Goal: Task Accomplishment & Management: Manage account settings

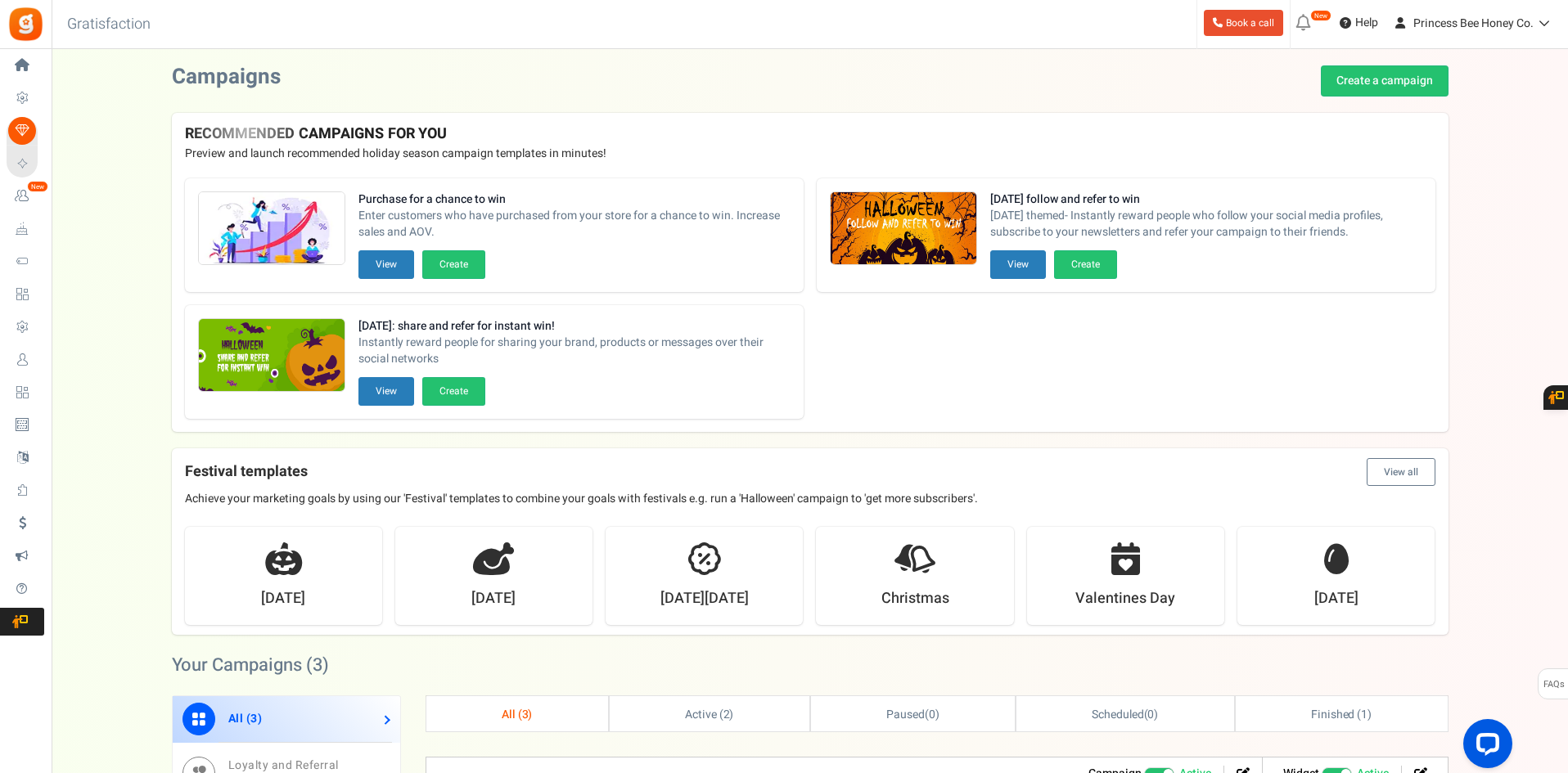
click at [1335, 332] on div "Purchase for a chance to win Enter customers who have purchased from your store…" at bounding box center [810, 299] width 1277 height 267
click at [1296, 378] on div "Purchase for a chance to win Enter customers who have purchased from your store…" at bounding box center [810, 299] width 1277 height 267
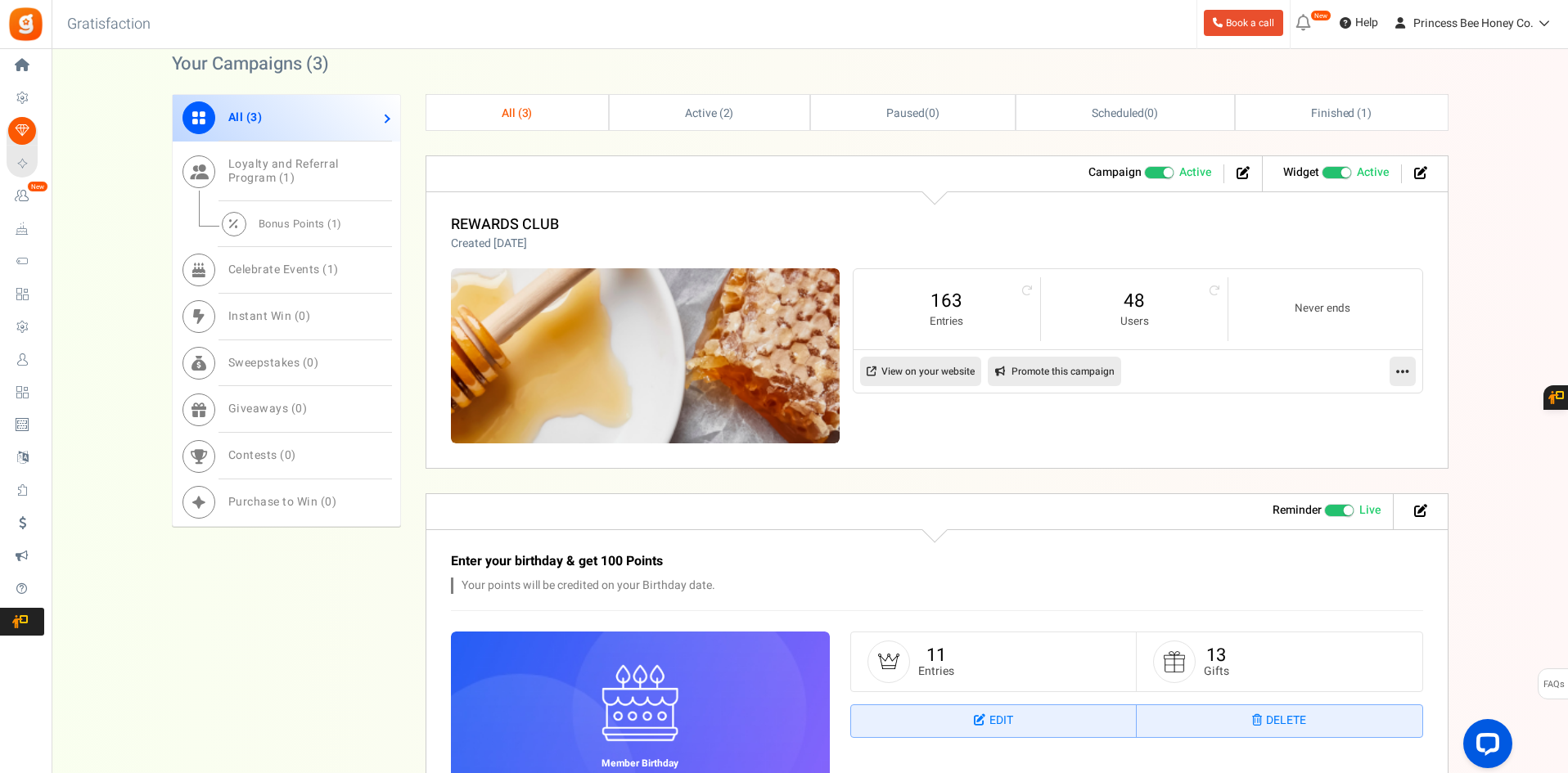
scroll to position [572, 0]
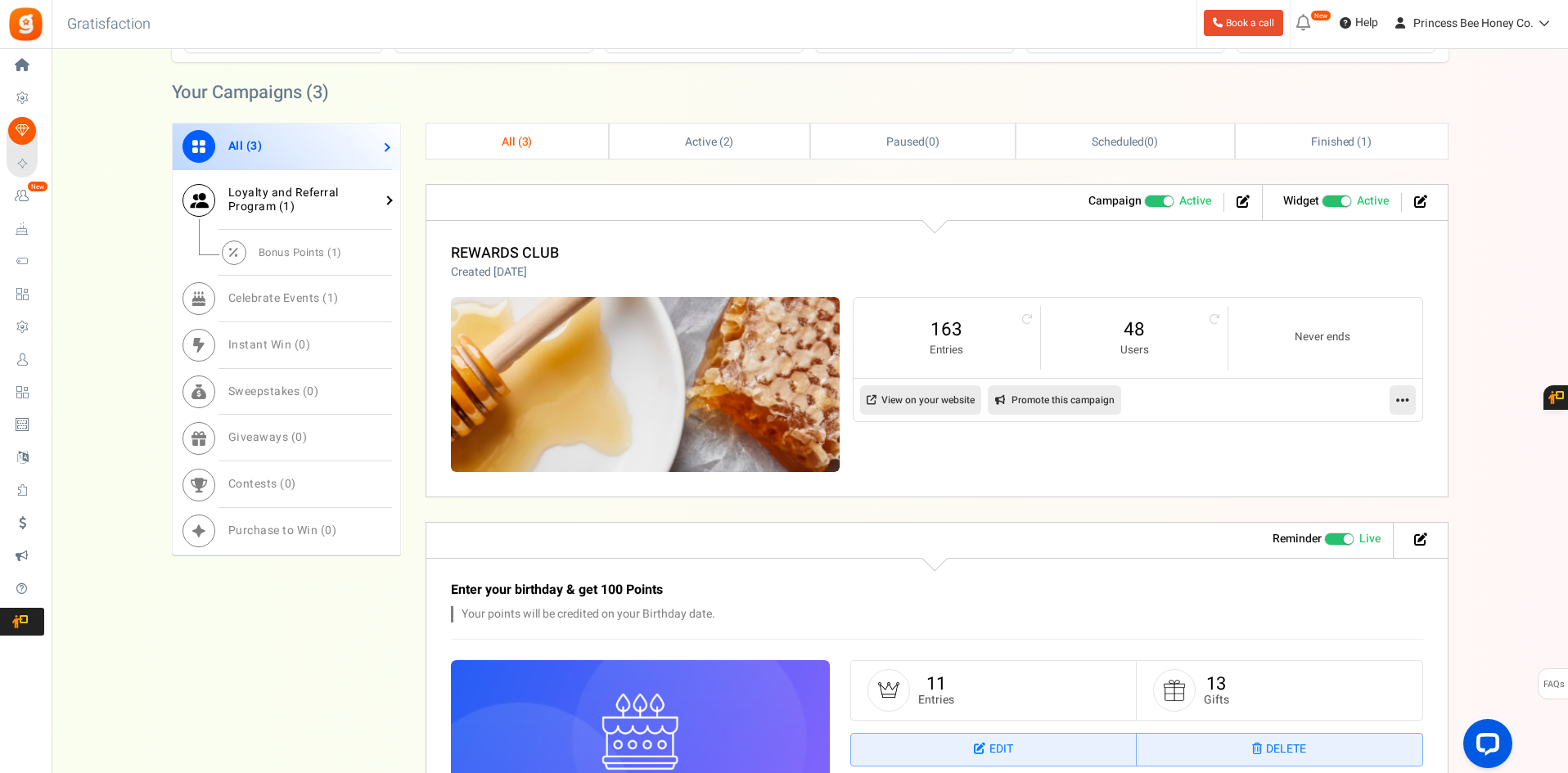
click at [283, 209] on span "1" at bounding box center [286, 206] width 8 height 17
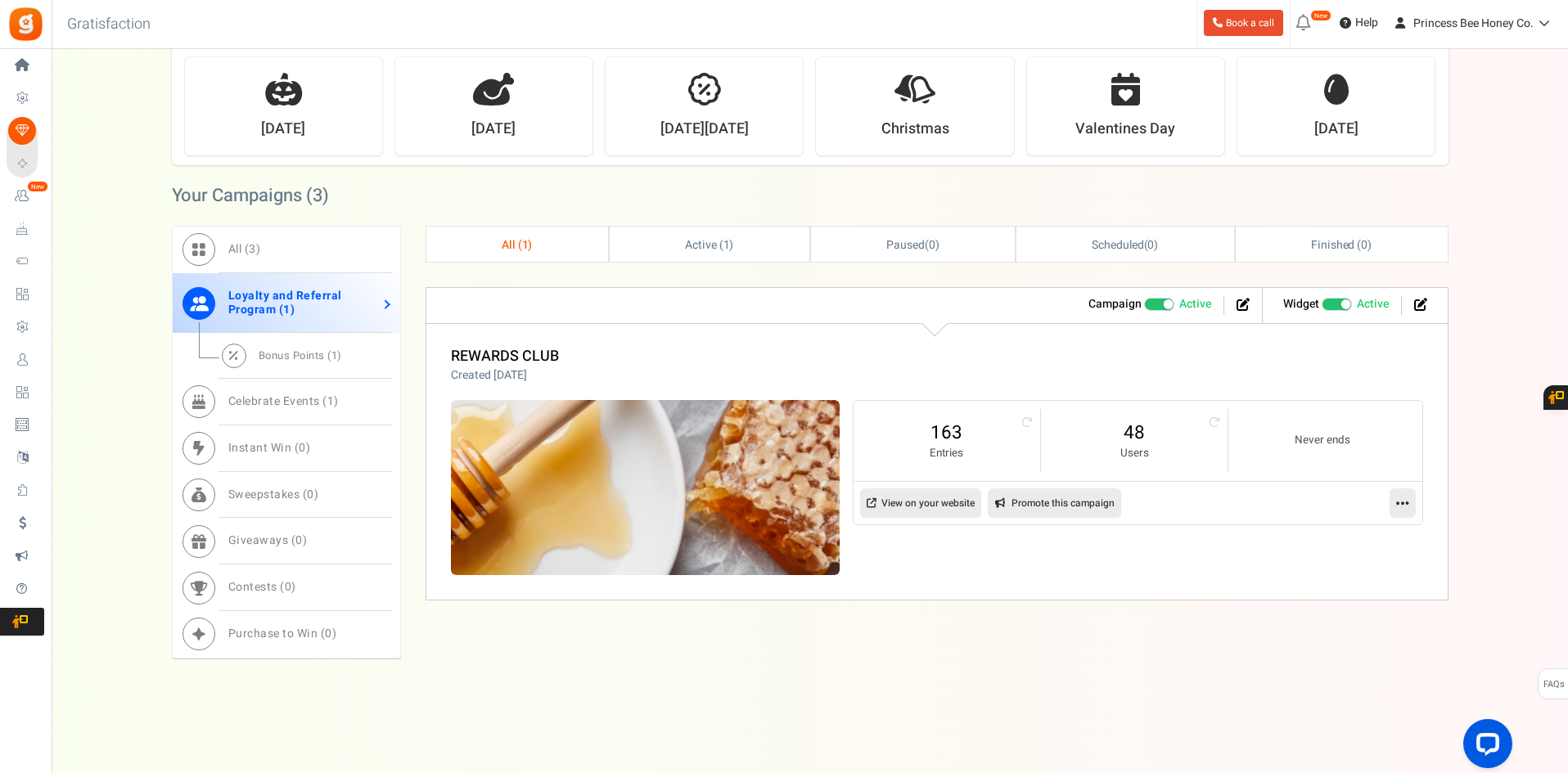
scroll to position [470, 0]
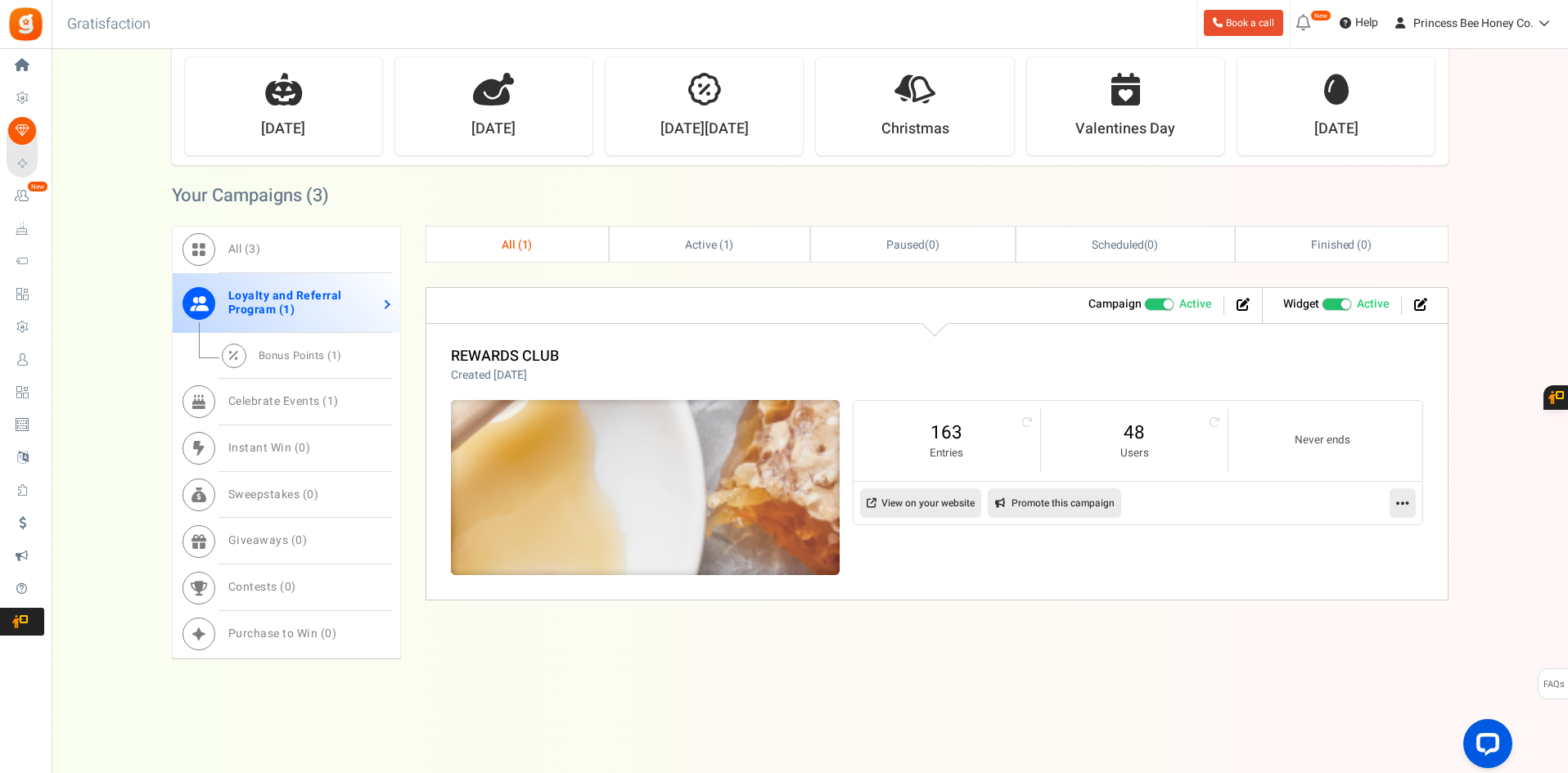
click at [511, 476] on img at bounding box center [645, 488] width 583 height 263
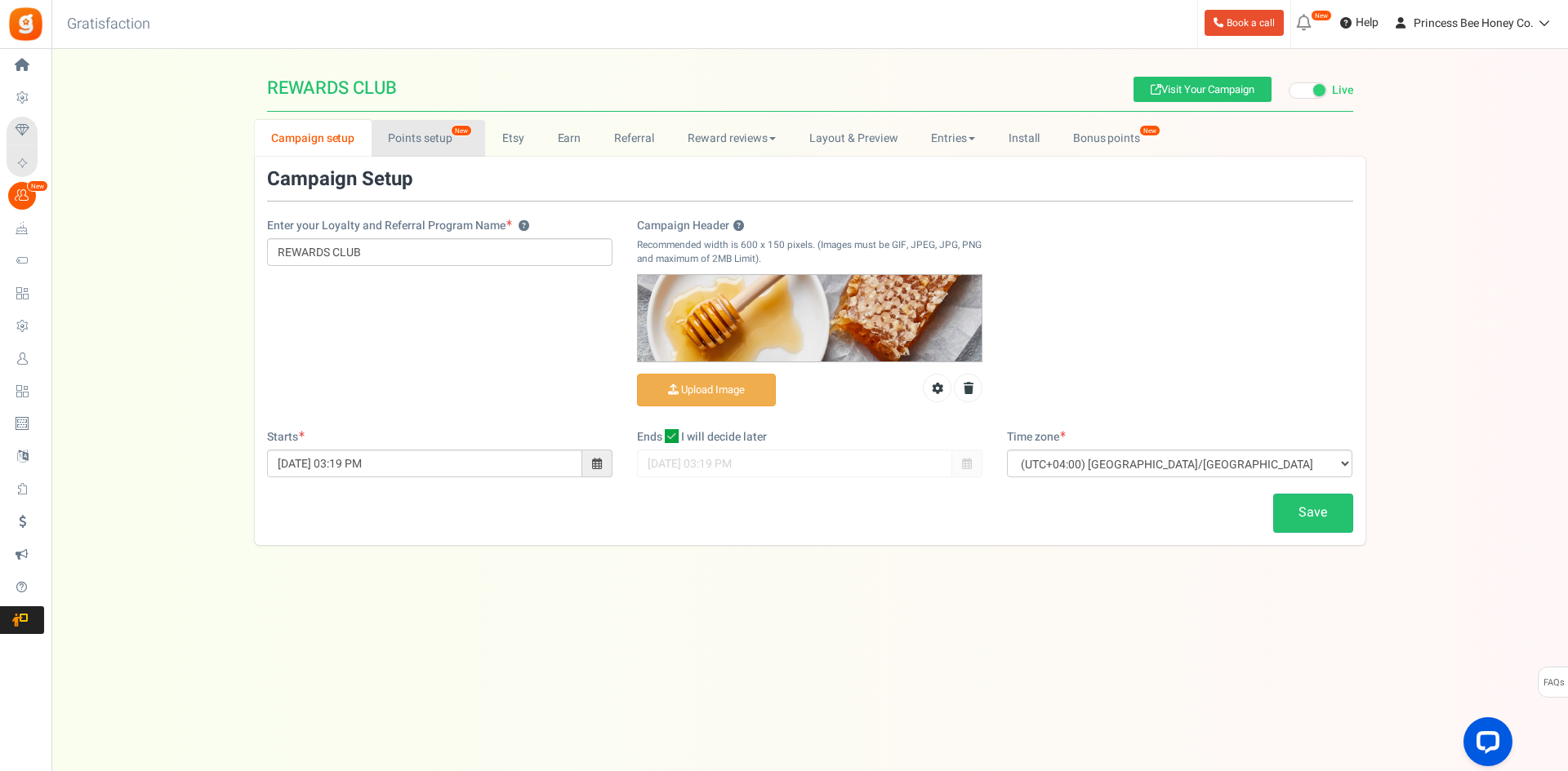
click at [395, 151] on link "Points setup New" at bounding box center [428, 138] width 113 height 37
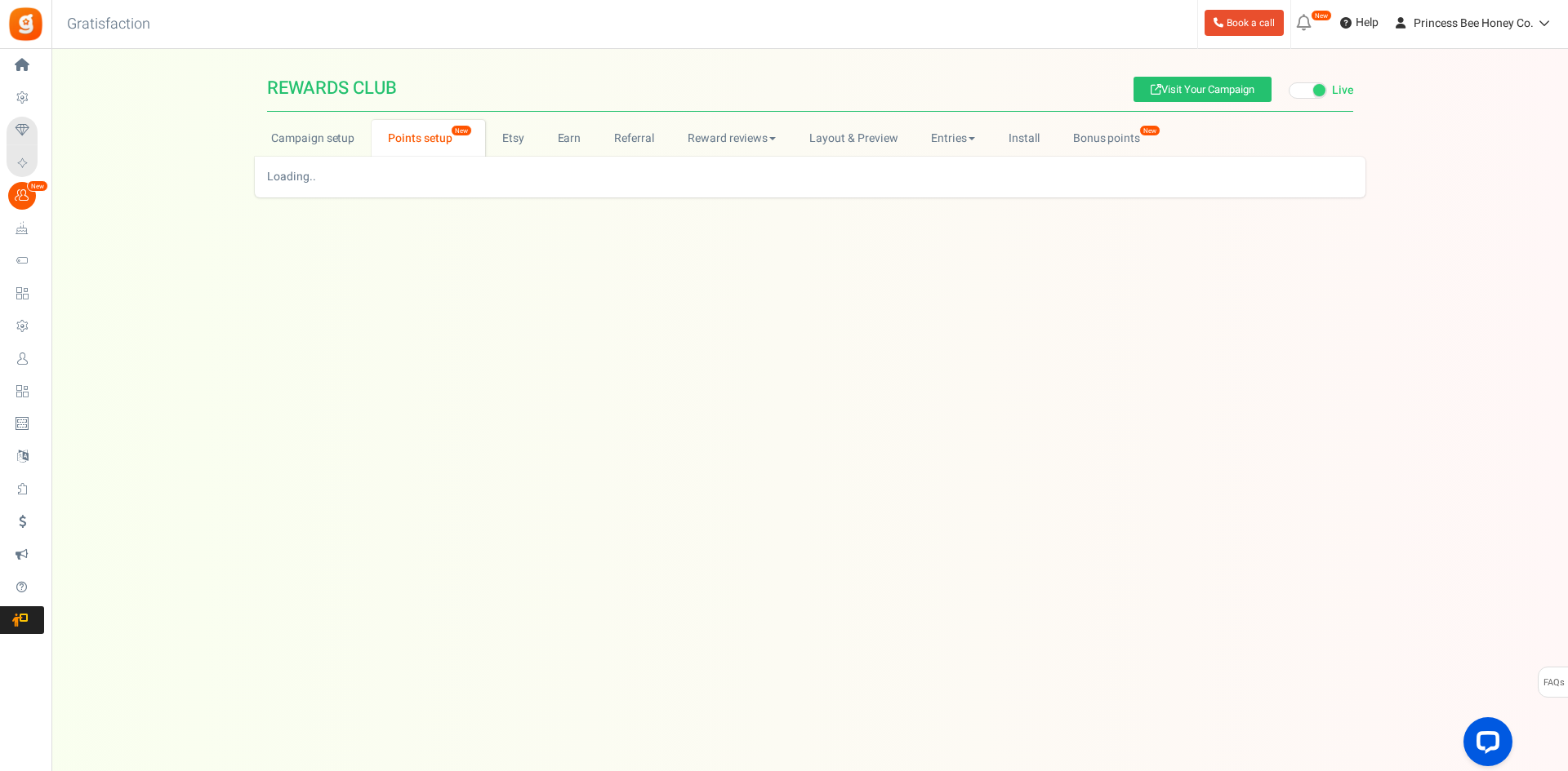
select select
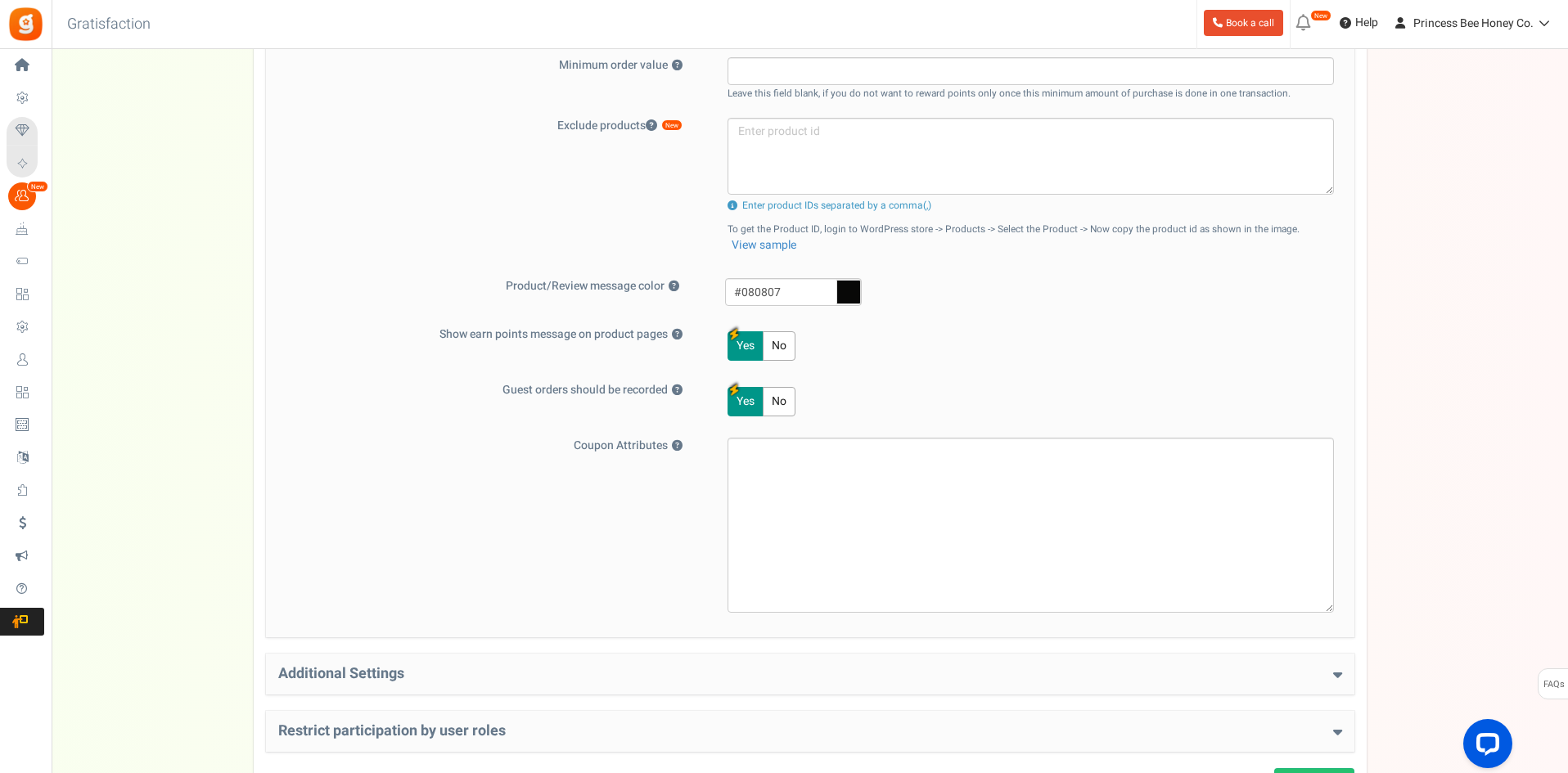
scroll to position [736, 0]
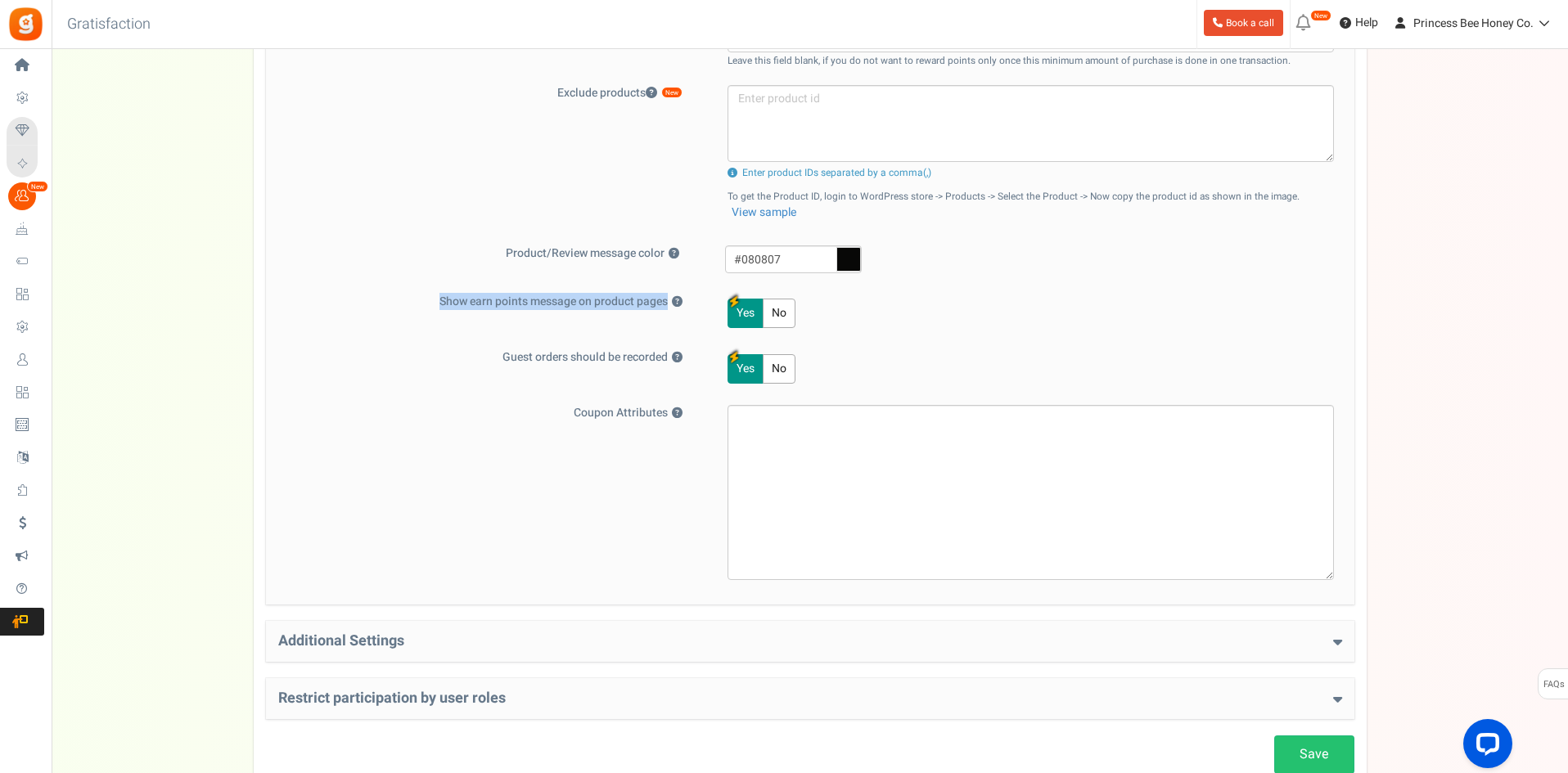
drag, startPoint x: 401, startPoint y: 308, endPoint x: 609, endPoint y: 312, distance: 208.0
click at [609, 312] on div "Show earn points message on product pages ? Yes No" at bounding box center [809, 313] width 1064 height 39
drag, startPoint x: 475, startPoint y: 365, endPoint x: 632, endPoint y: 365, distance: 157.0
click at [632, 365] on label "Guest orders should be recorded ?" at bounding box center [490, 357] width 426 height 16
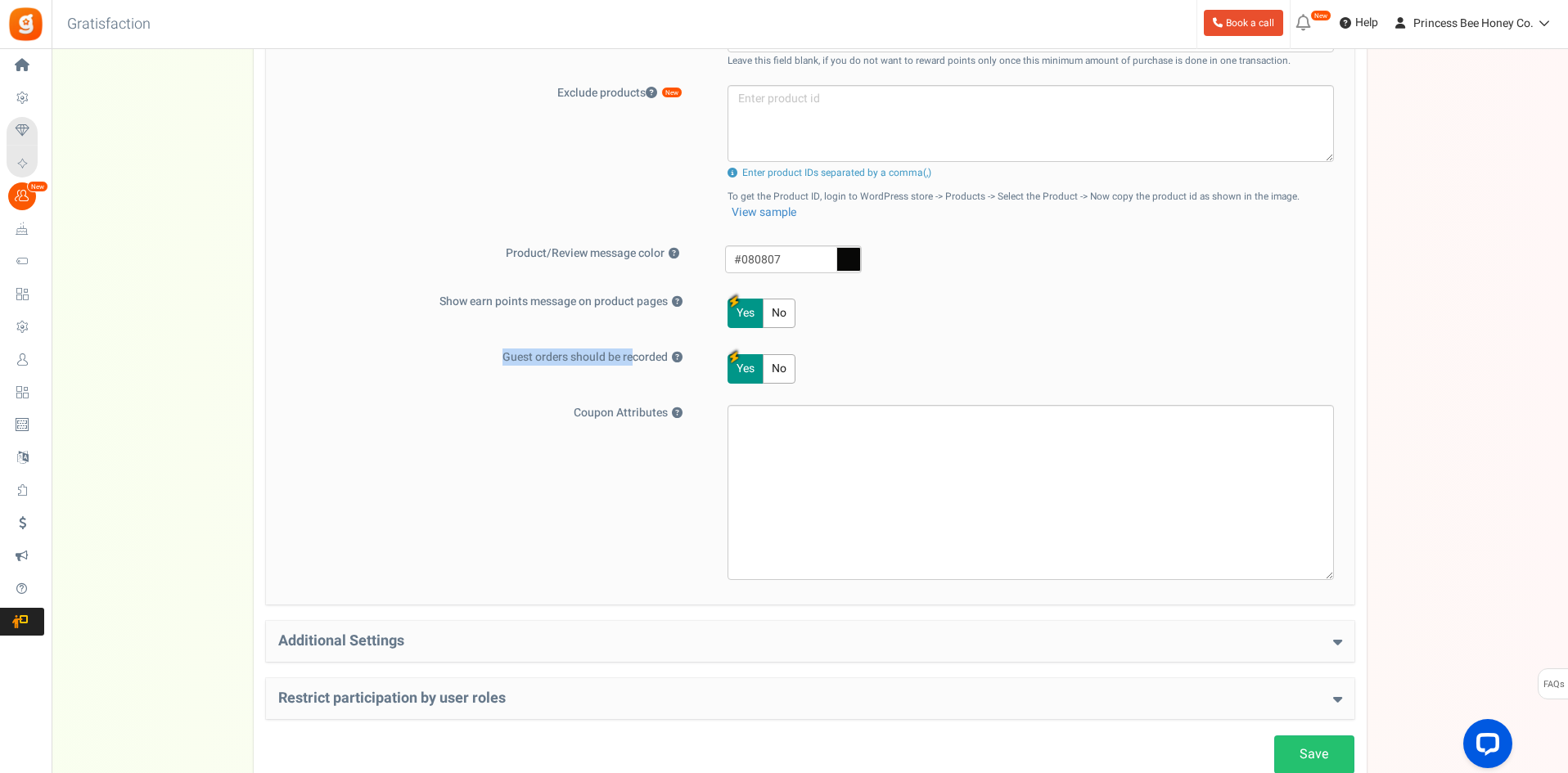
click at [672, 363] on button "?" at bounding box center [677, 358] width 11 height 11
drag, startPoint x: 496, startPoint y: 306, endPoint x: 638, endPoint y: 306, distance: 142.0
click at [638, 306] on label "Show earn points message on product pages ?" at bounding box center [490, 301] width 426 height 16
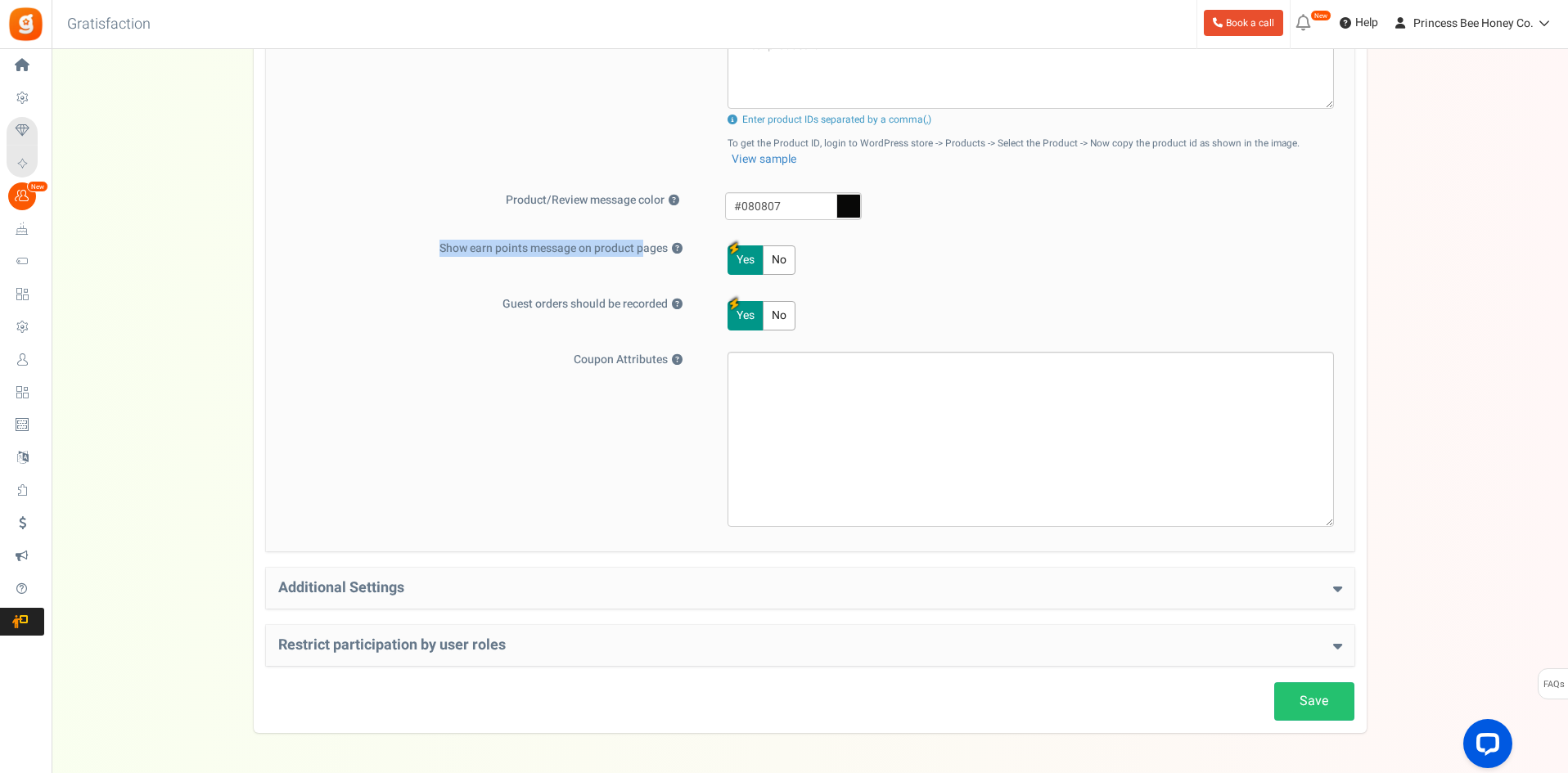
scroll to position [818, 0]
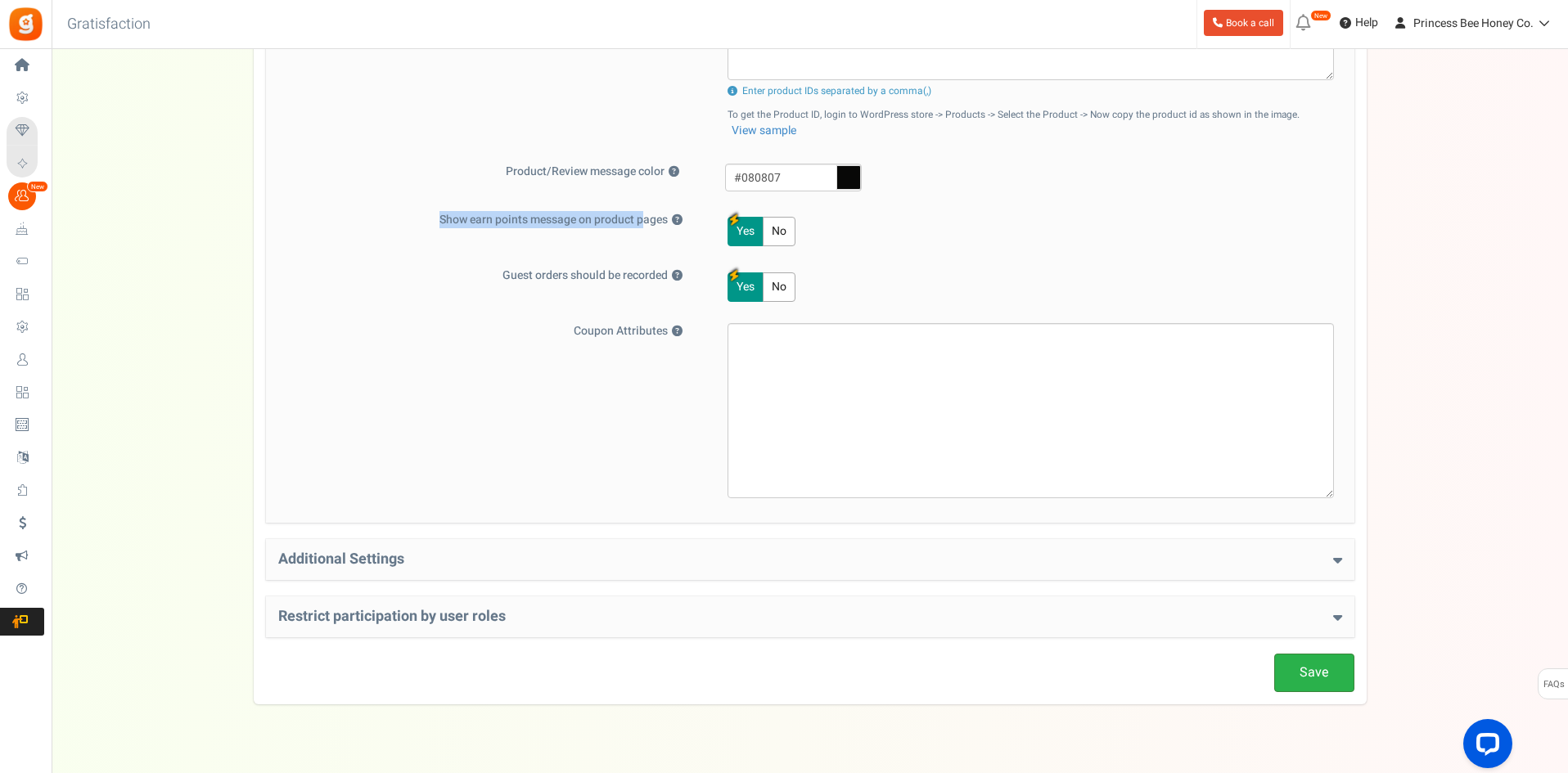
click at [1341, 664] on link "Save" at bounding box center [1315, 673] width 81 height 39
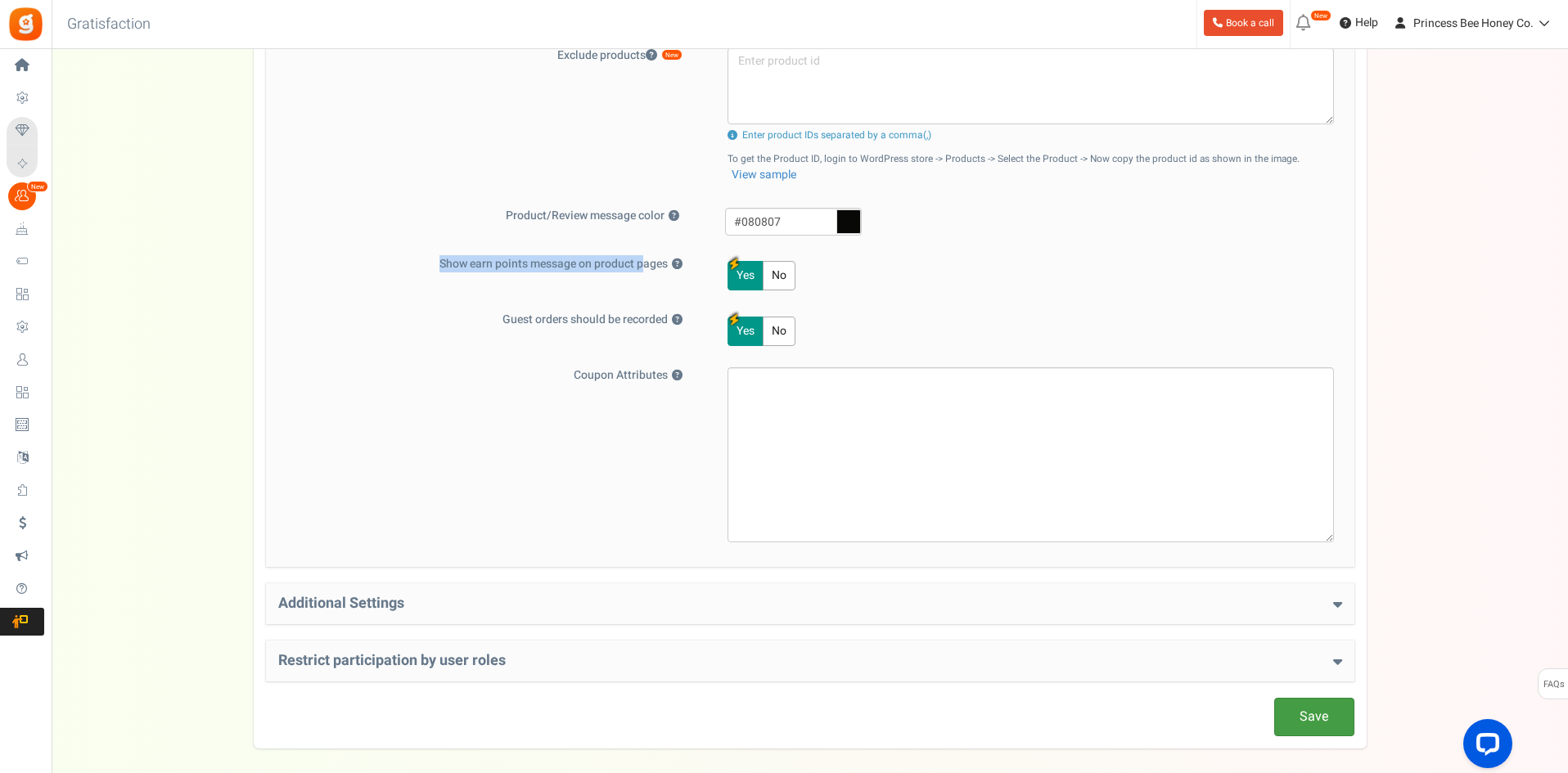
scroll to position [736, 0]
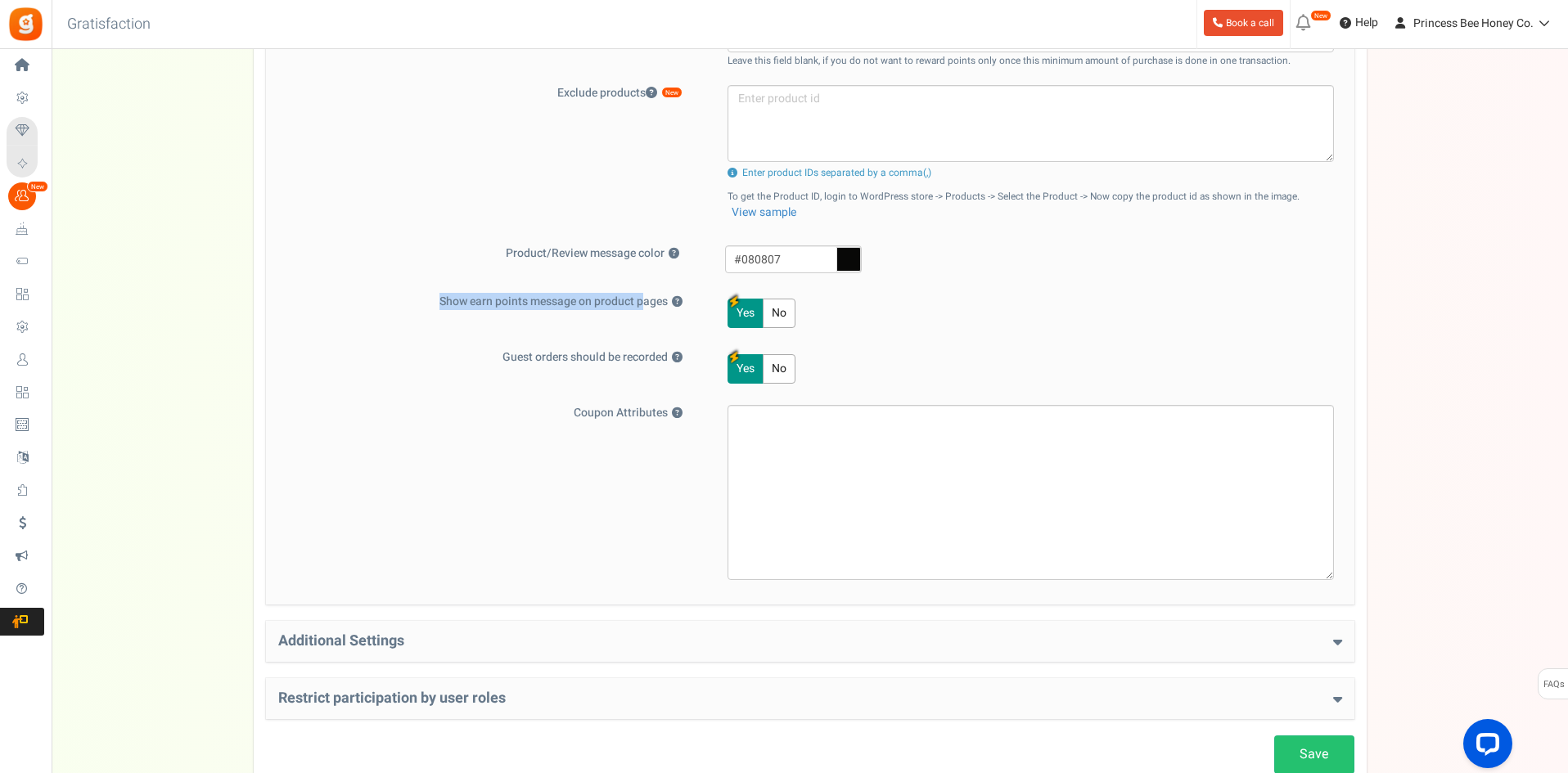
click at [572, 307] on label "Show earn points message on product pages ?" at bounding box center [490, 301] width 426 height 16
click at [672, 307] on button "?" at bounding box center [677, 302] width 11 height 11
click at [572, 307] on label "Show earn points message on product pages ?" at bounding box center [490, 301] width 426 height 16
click at [672, 307] on button "?" at bounding box center [677, 302] width 11 height 11
click at [572, 307] on label "Show earn points message on product pages ?" at bounding box center [490, 301] width 426 height 16
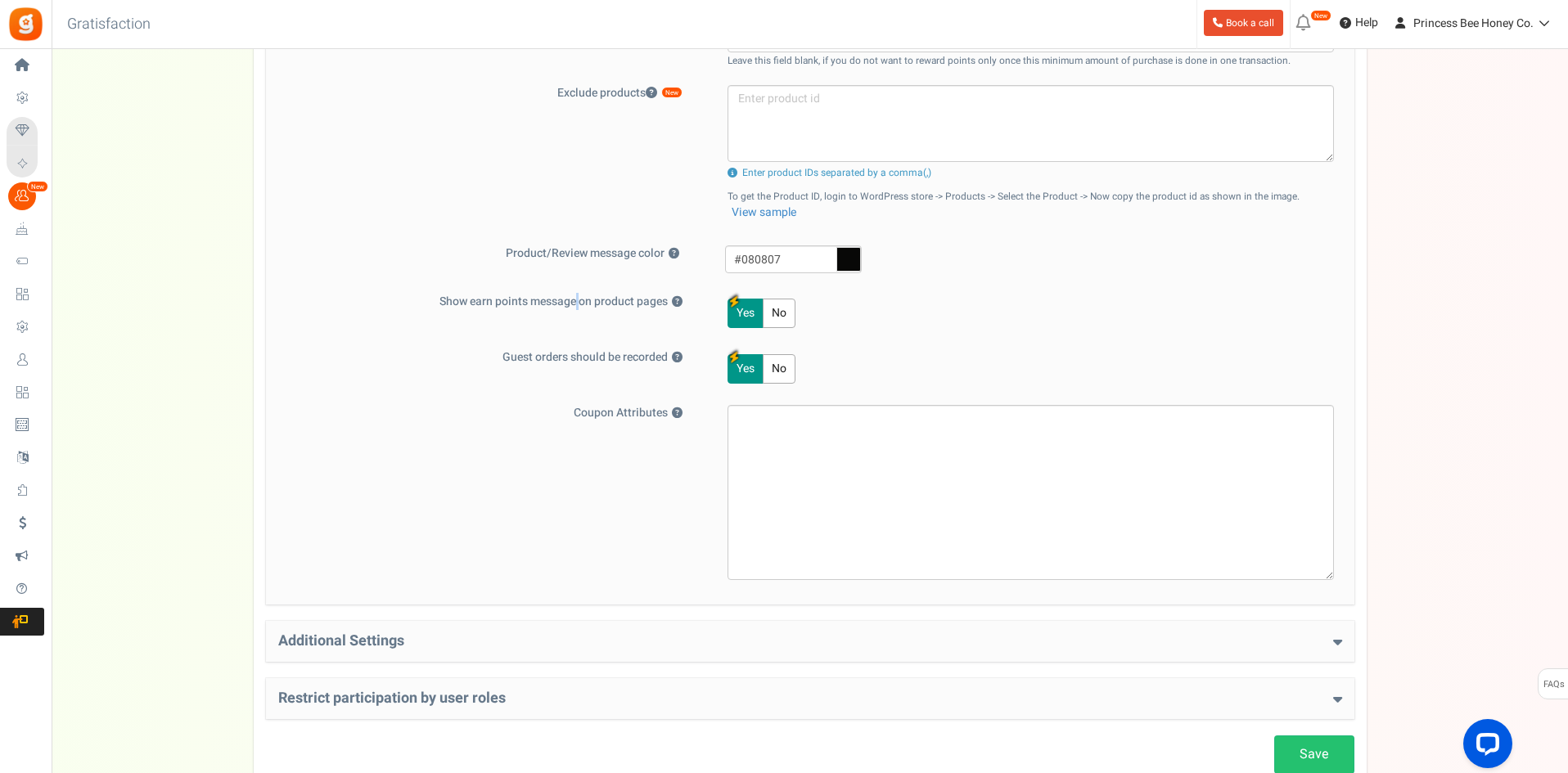
click at [672, 307] on button "?" at bounding box center [677, 302] width 11 height 11
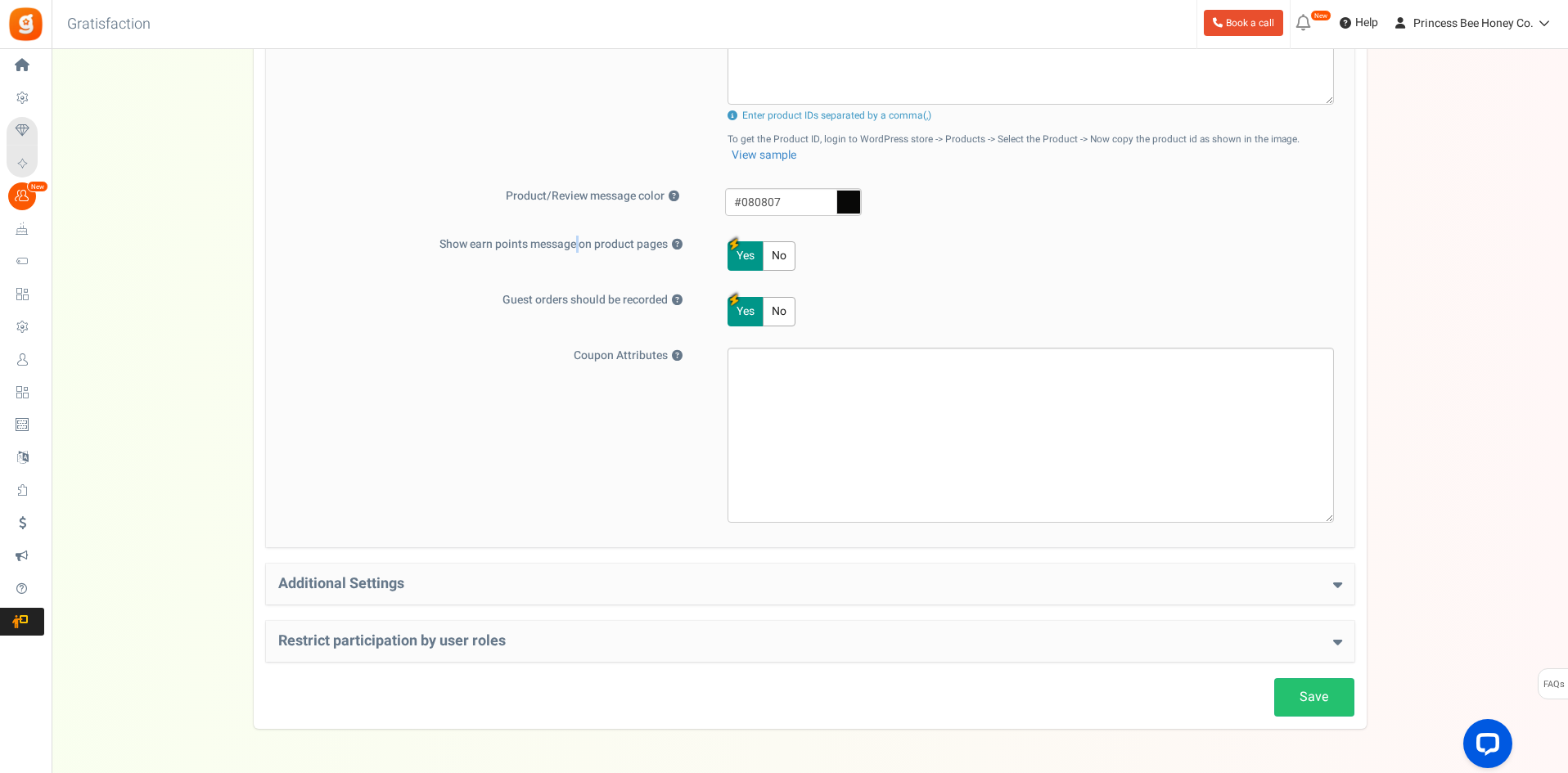
scroll to position [849, 0]
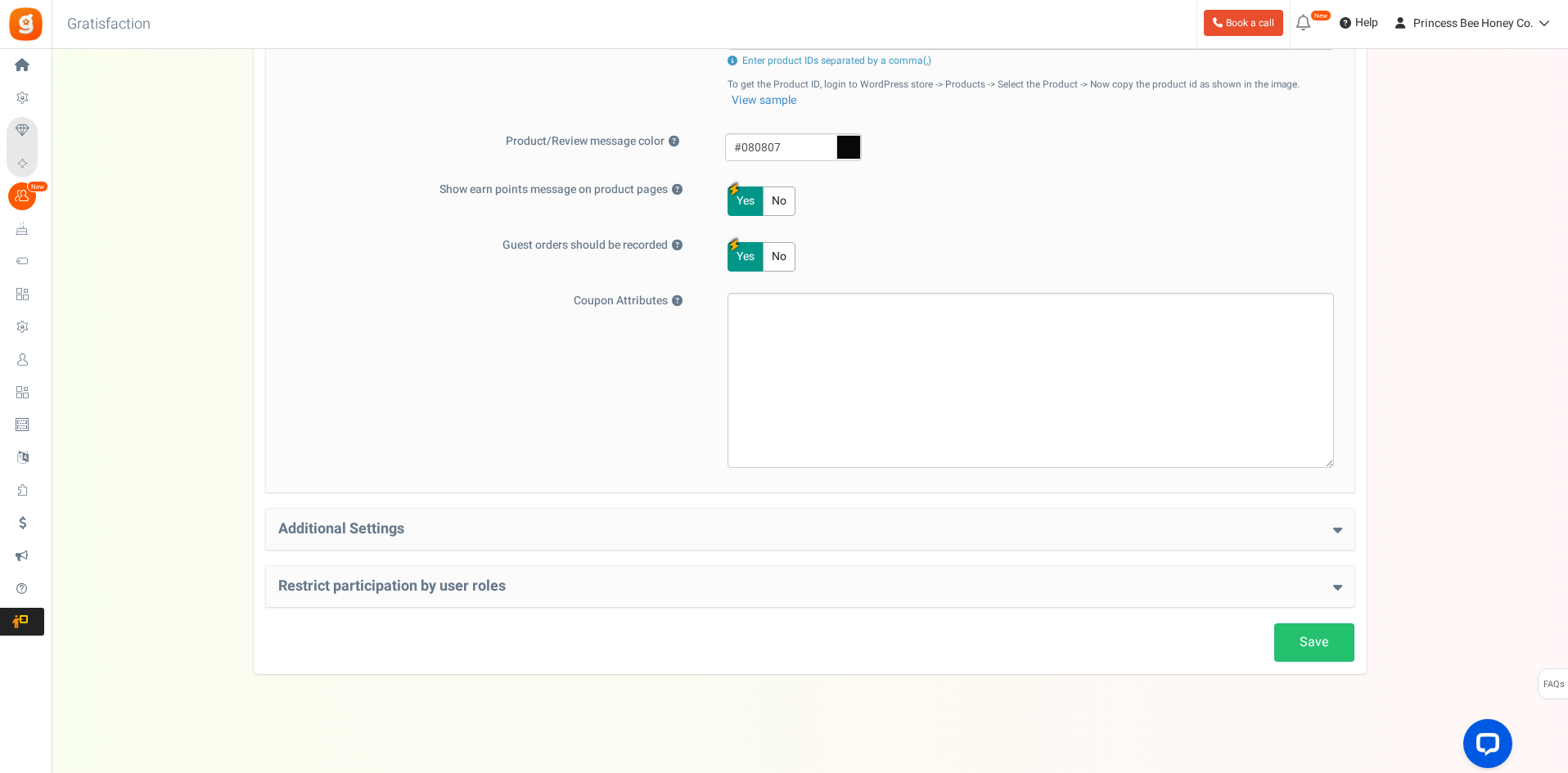
click at [559, 577] on div "Restrict participation by user roles Restrict user roles from participating in …" at bounding box center [810, 587] width 1088 height 41
click at [1313, 589] on h4 "Restrict participation by user roles" at bounding box center [809, 586] width 1064 height 16
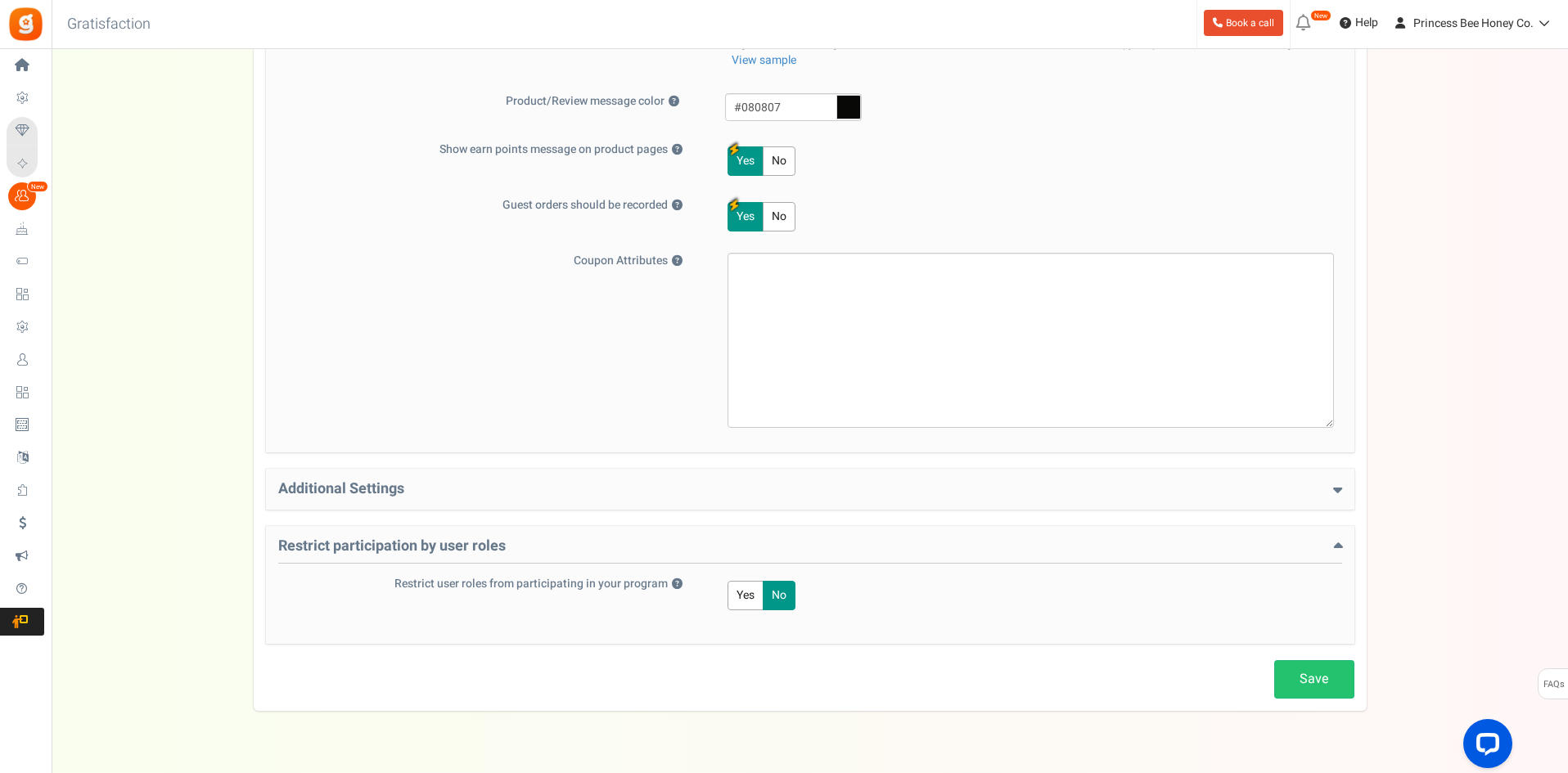
scroll to position [925, 0]
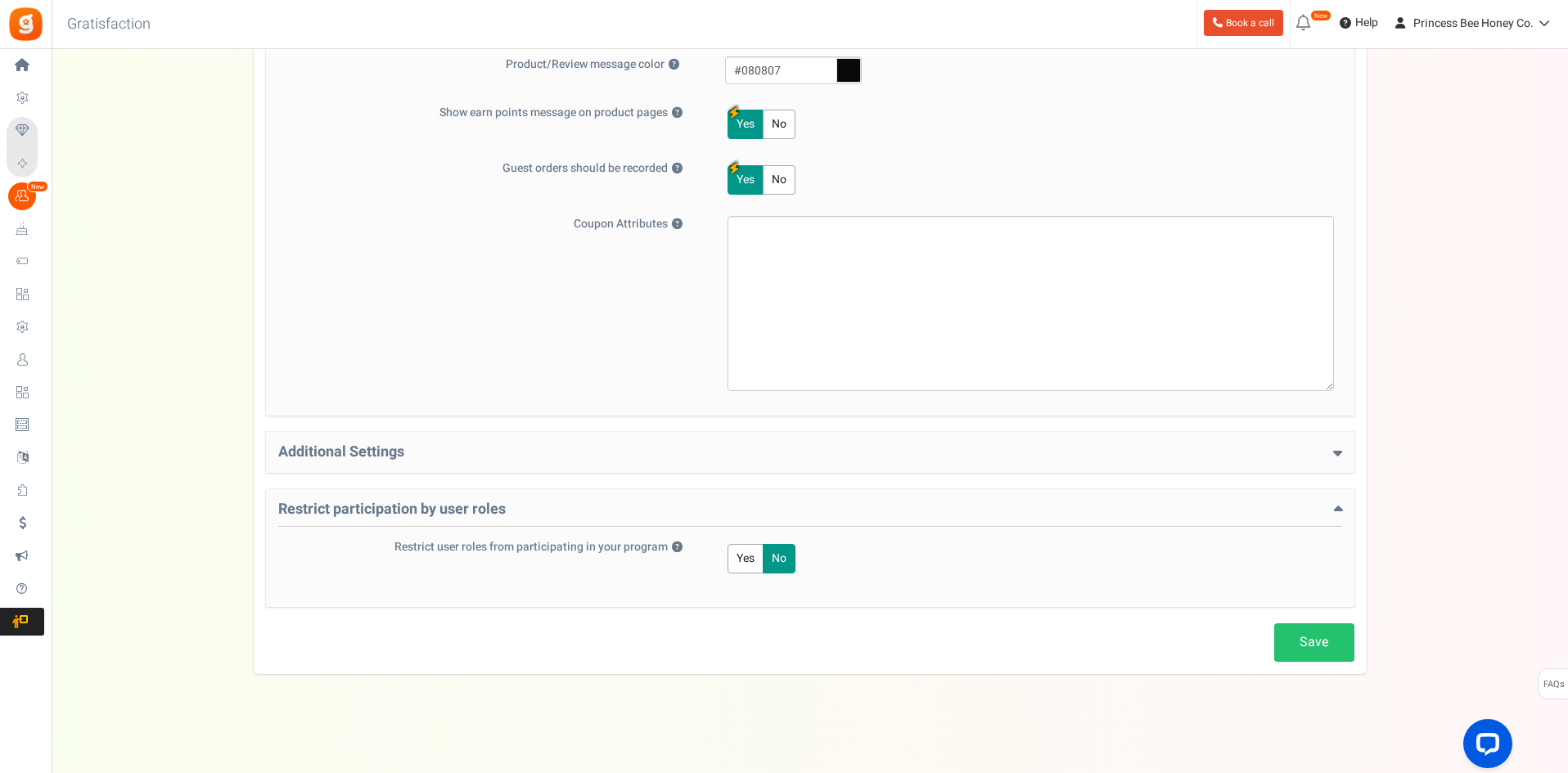
click at [975, 450] on h4 "Additional Settings" at bounding box center [809, 452] width 1064 height 16
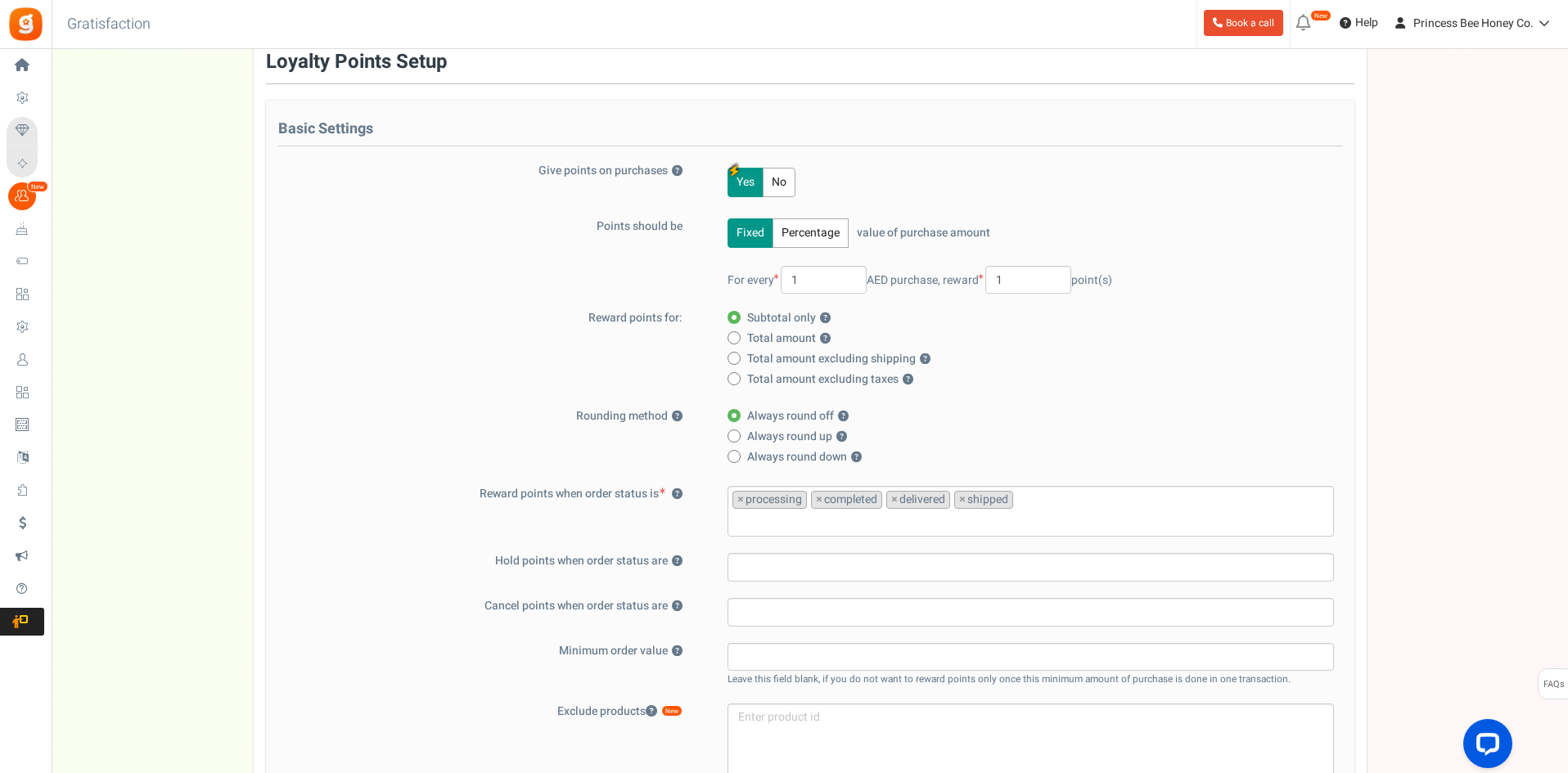
scroll to position [0, 0]
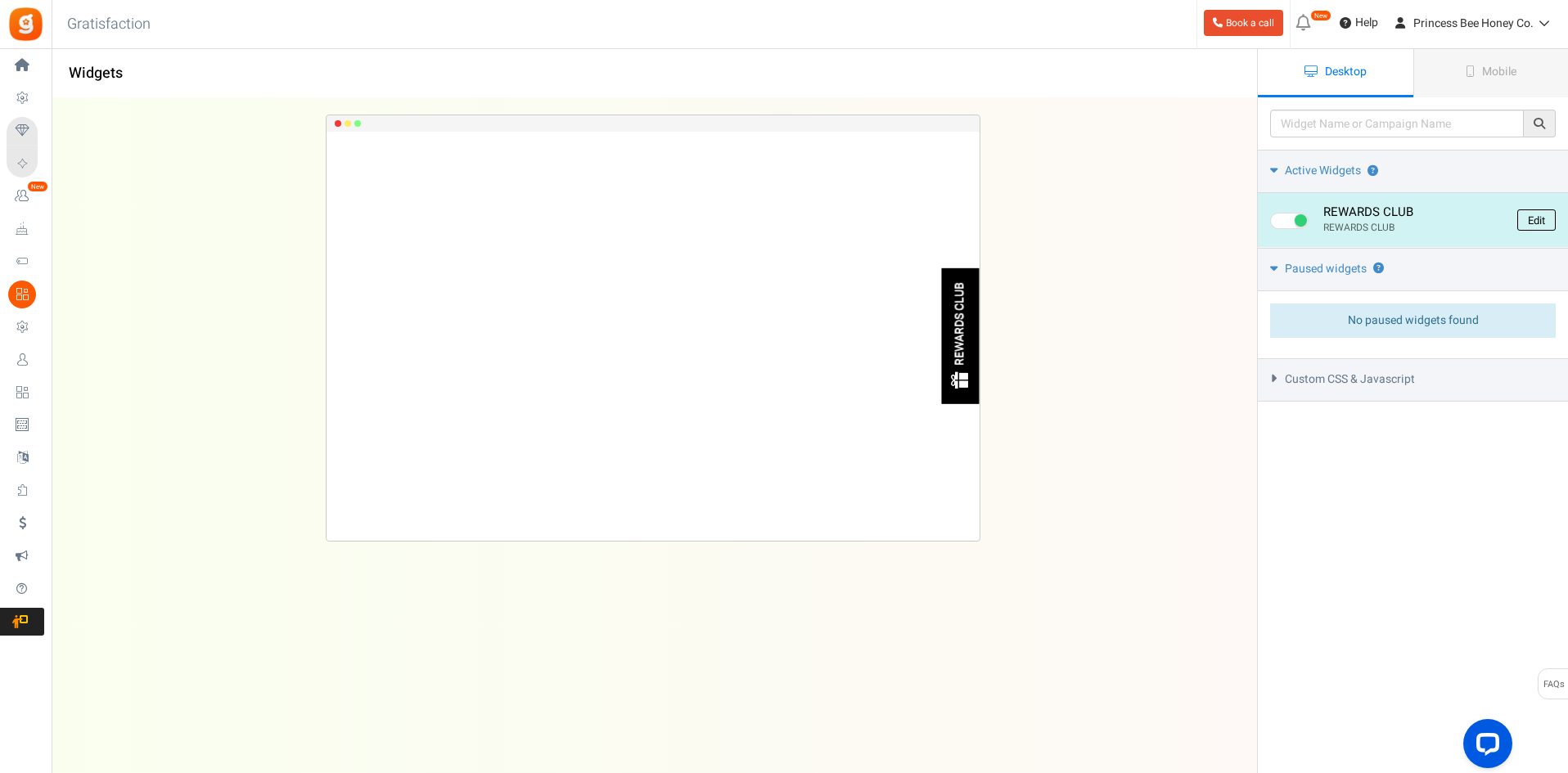
click at [1531, 220] on link "Edit" at bounding box center [1536, 220] width 39 height 21
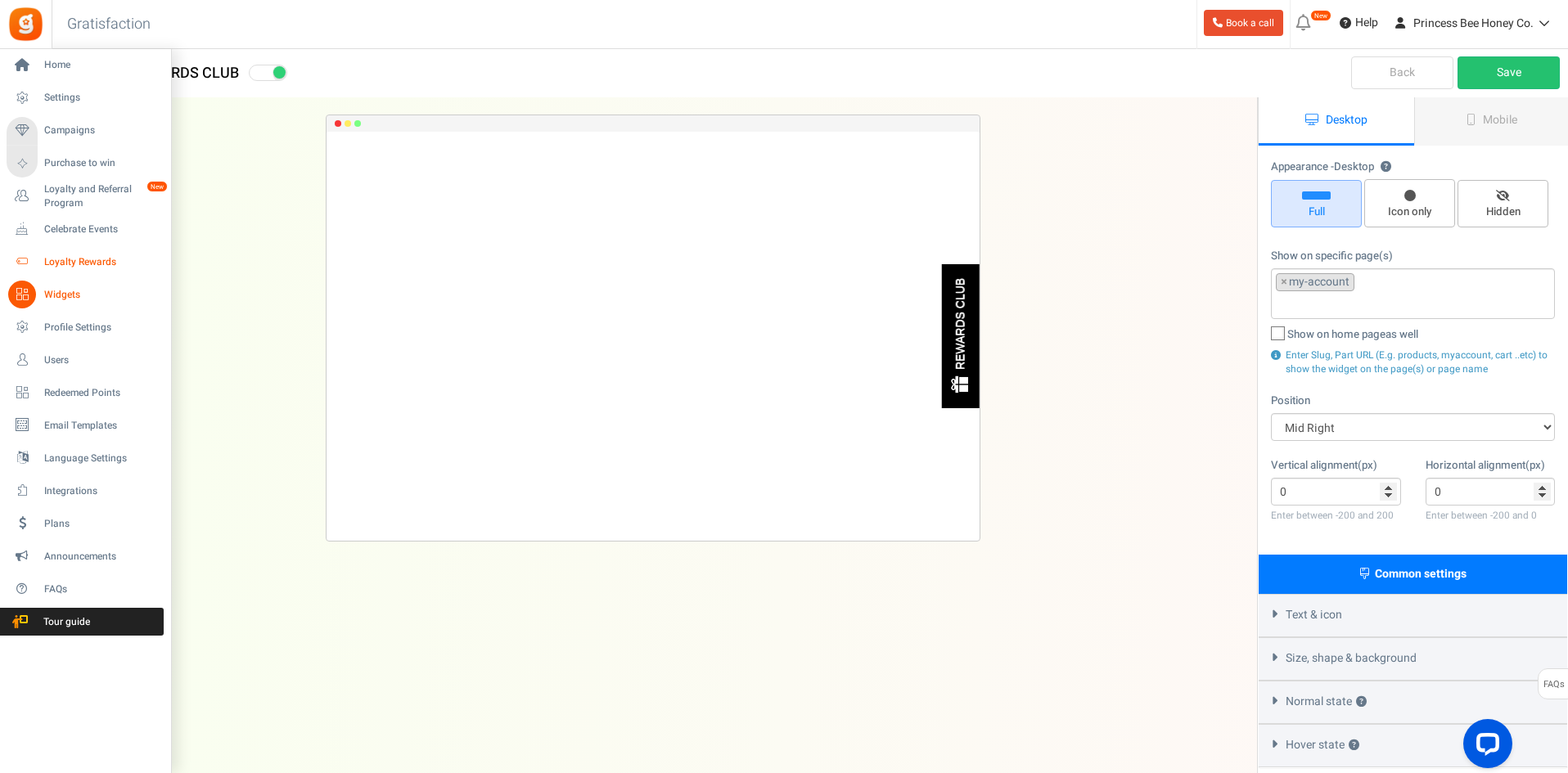
click at [115, 259] on span "Loyalty Rewards" at bounding box center [102, 262] width 114 height 14
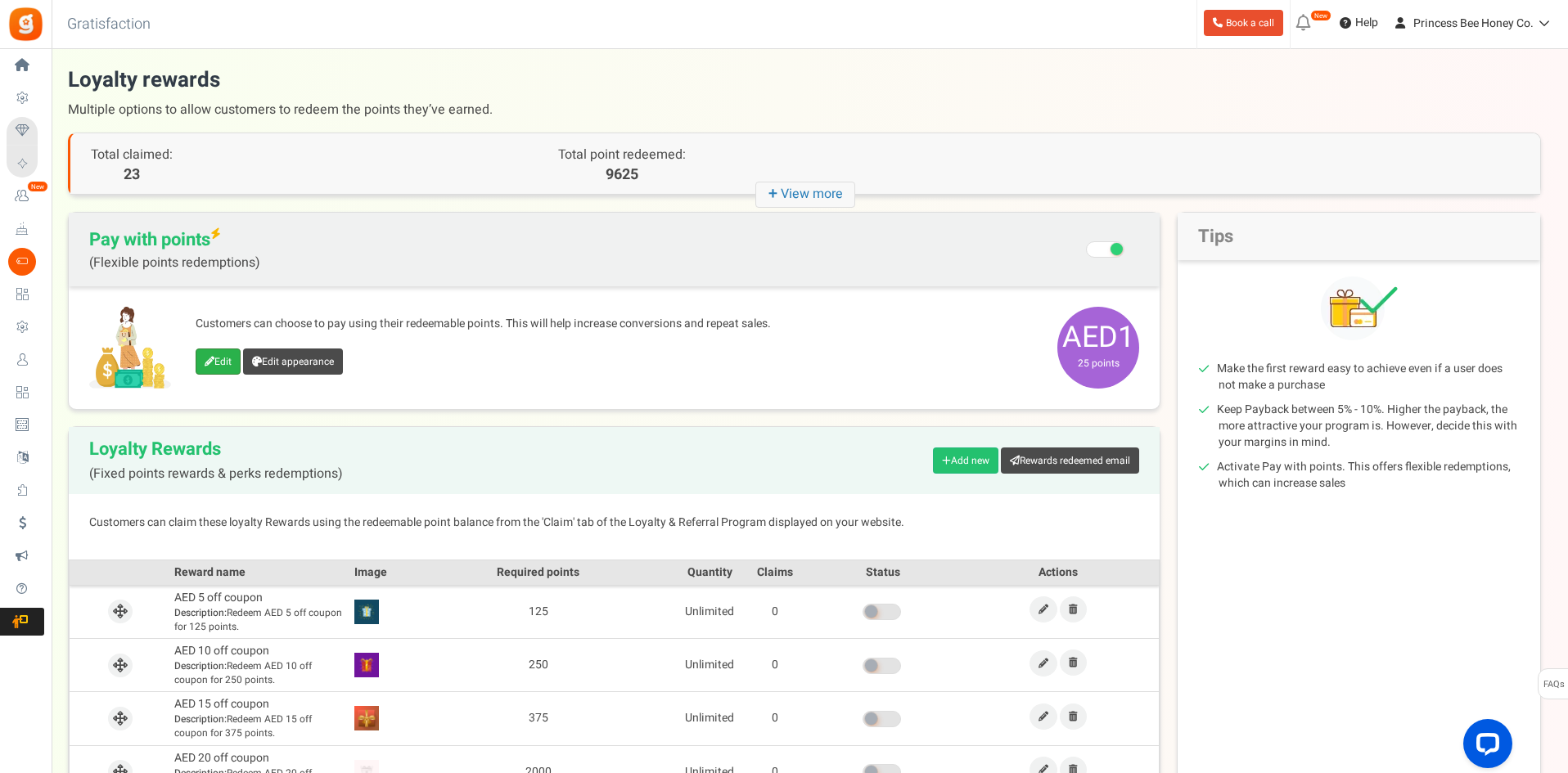
click at [211, 374] on link "Edit" at bounding box center [218, 361] width 45 height 26
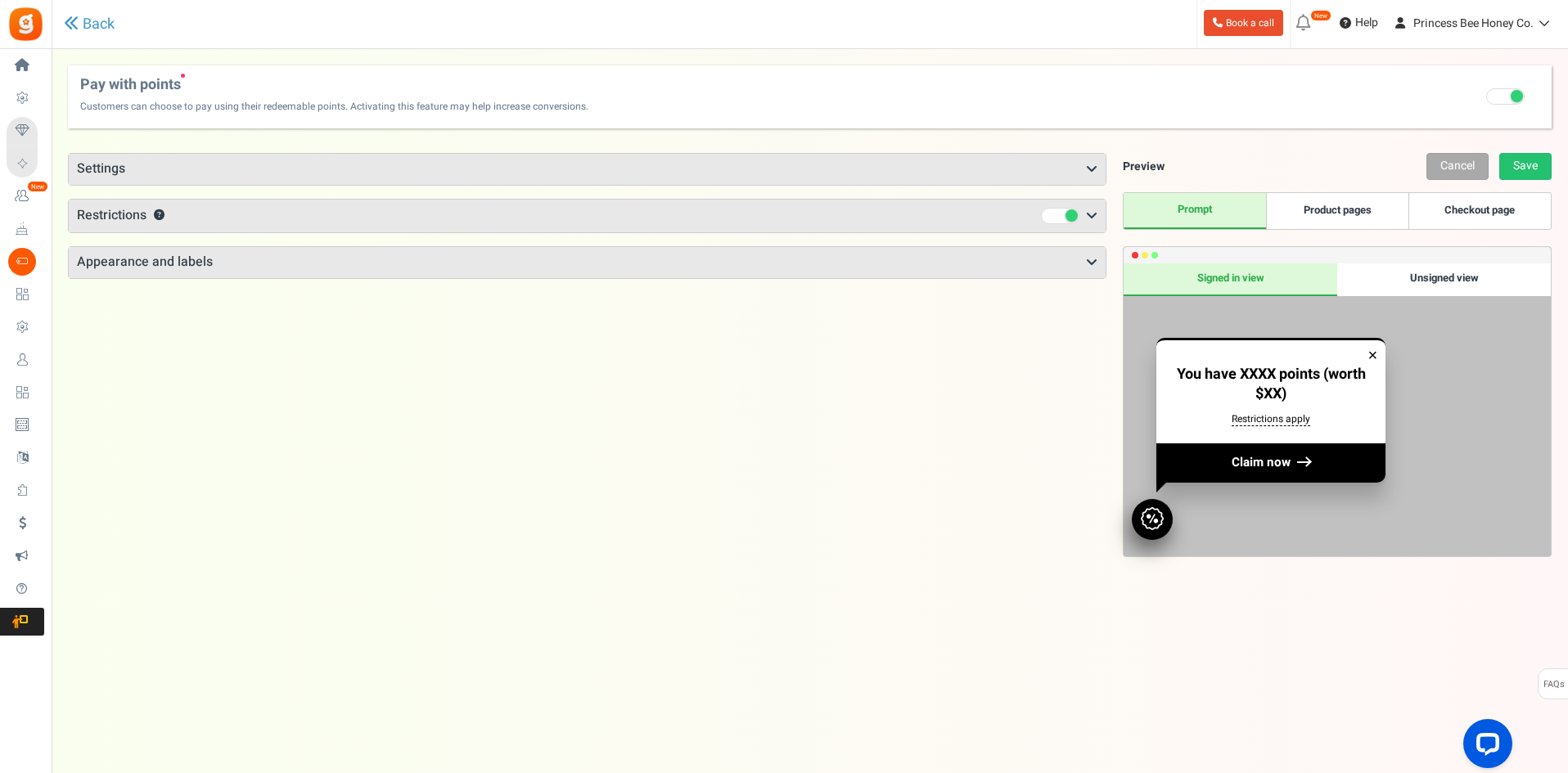
click at [399, 256] on h3 "Appearance and labels" at bounding box center [587, 262] width 1037 height 31
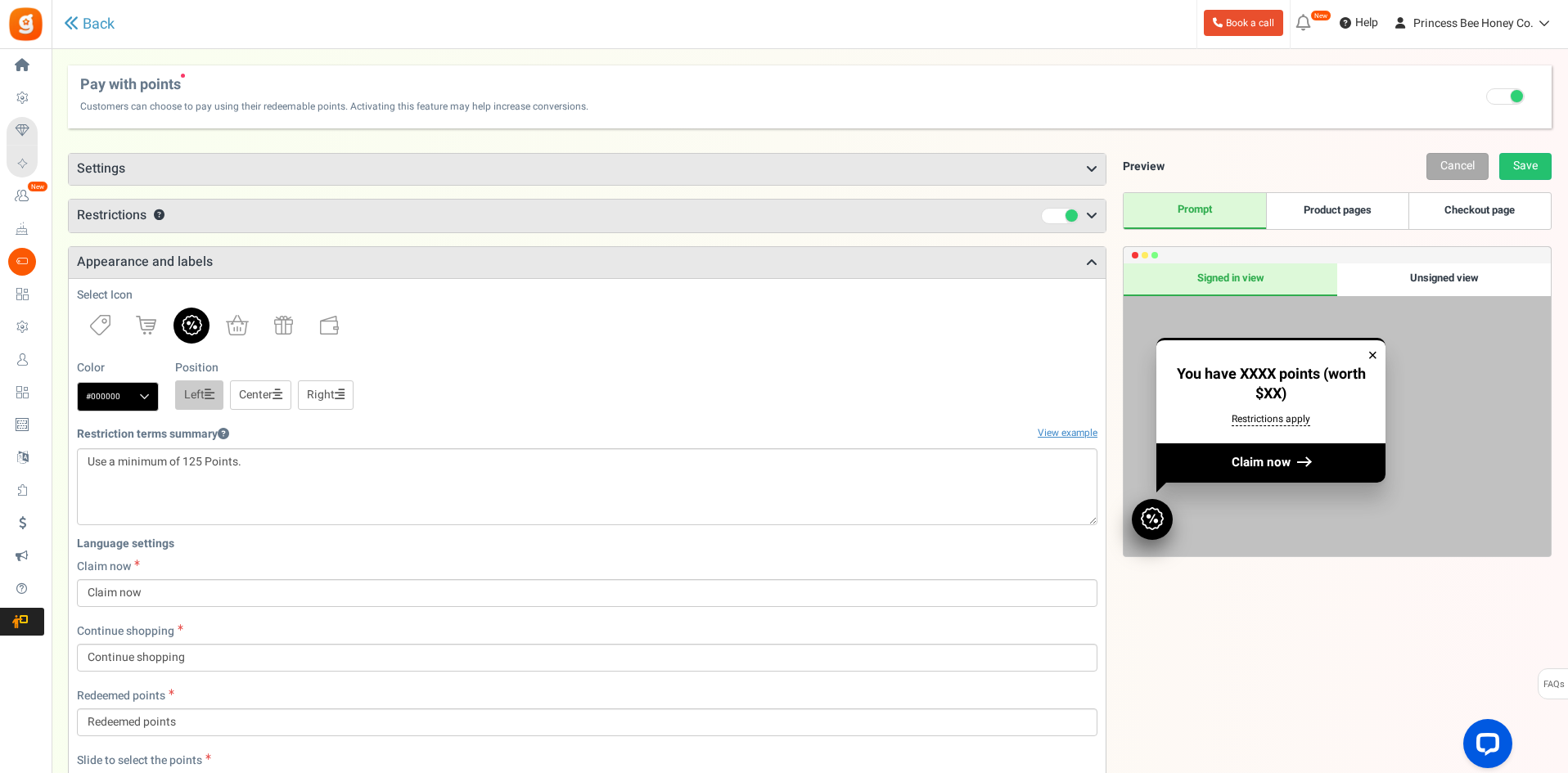
click at [465, 171] on h3 "Settings" at bounding box center [587, 169] width 1037 height 31
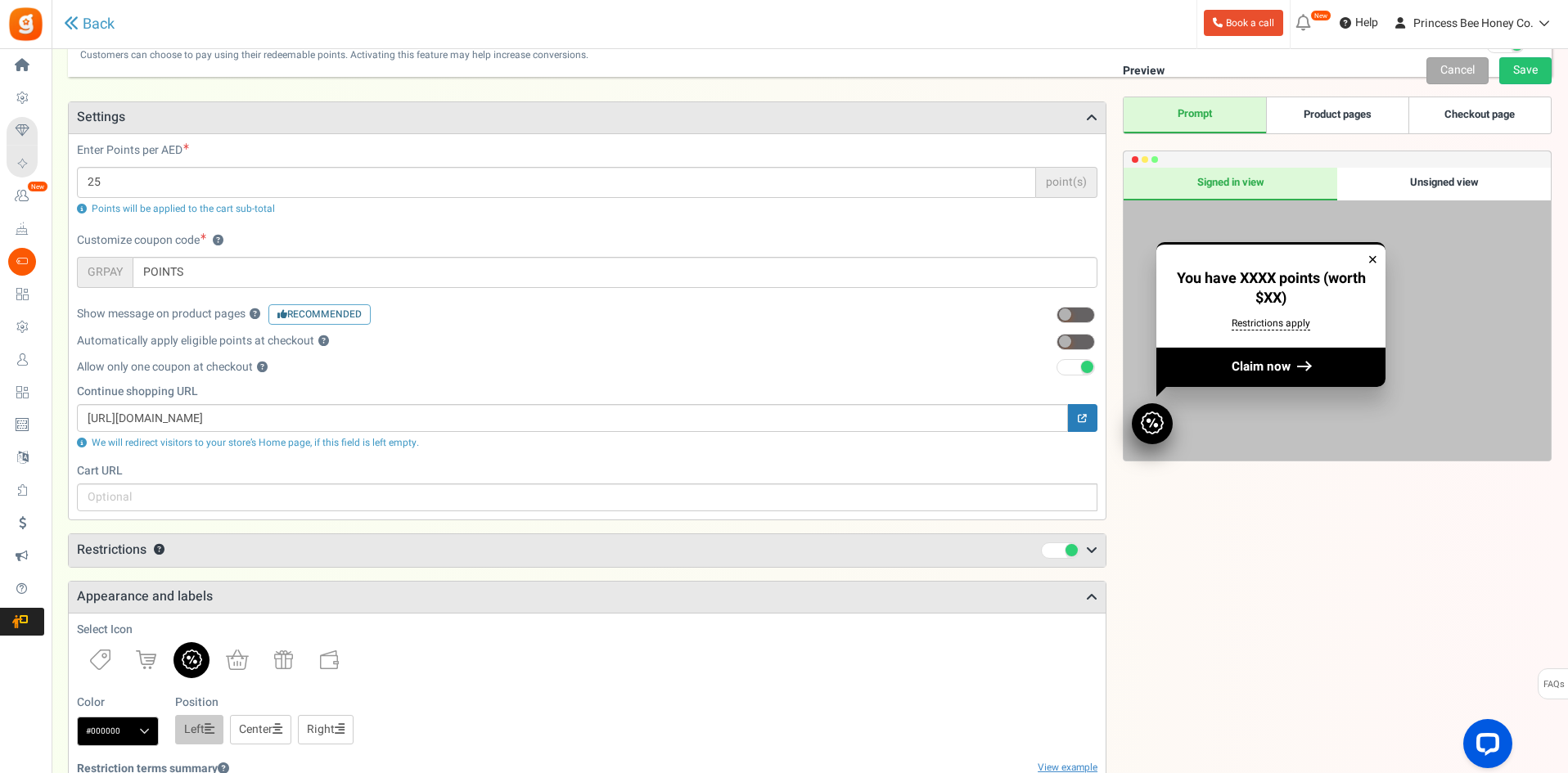
scroll to position [327, 0]
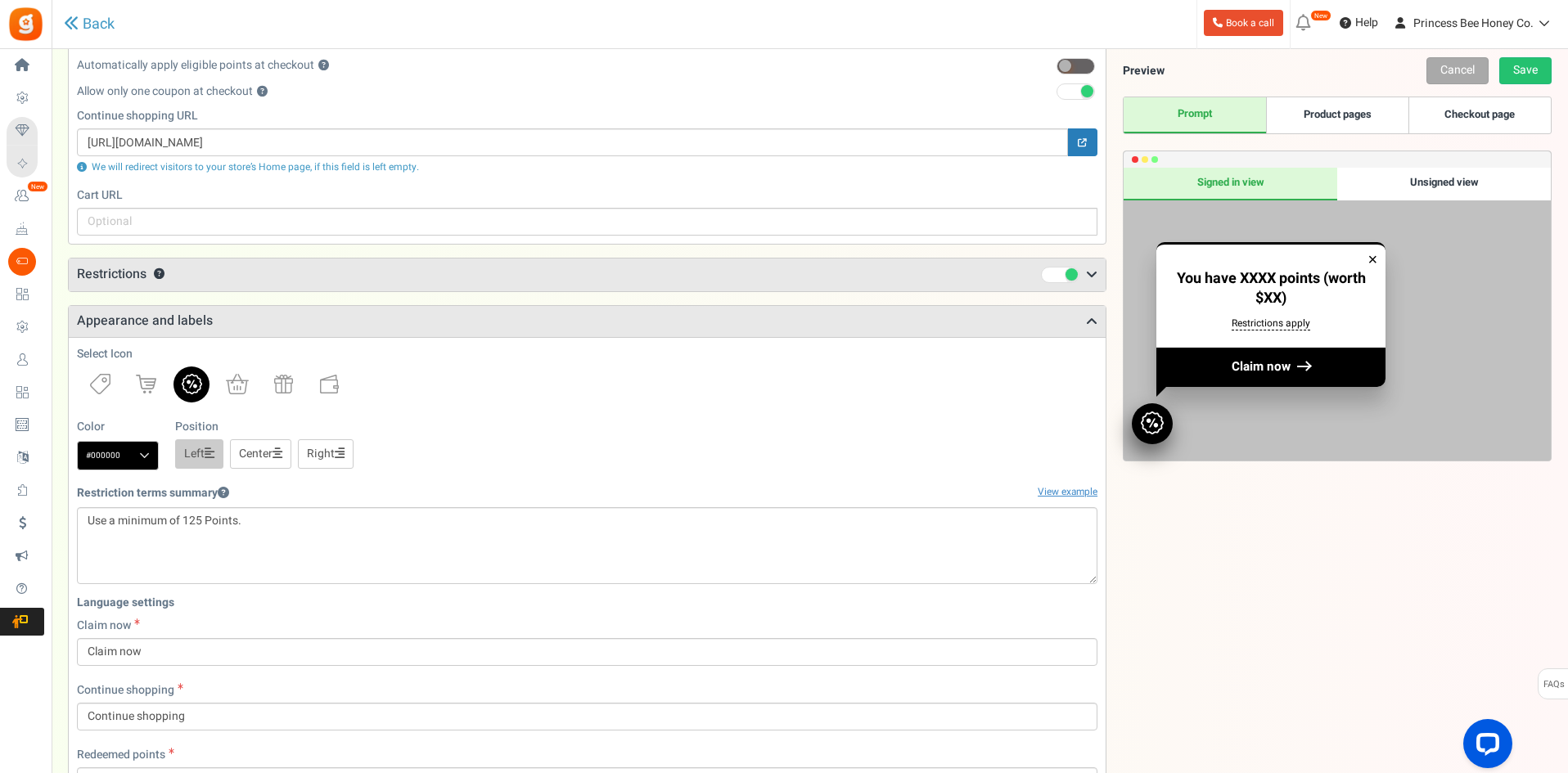
click at [445, 278] on h3 "Restrictions ?" at bounding box center [587, 274] width 1037 height 33
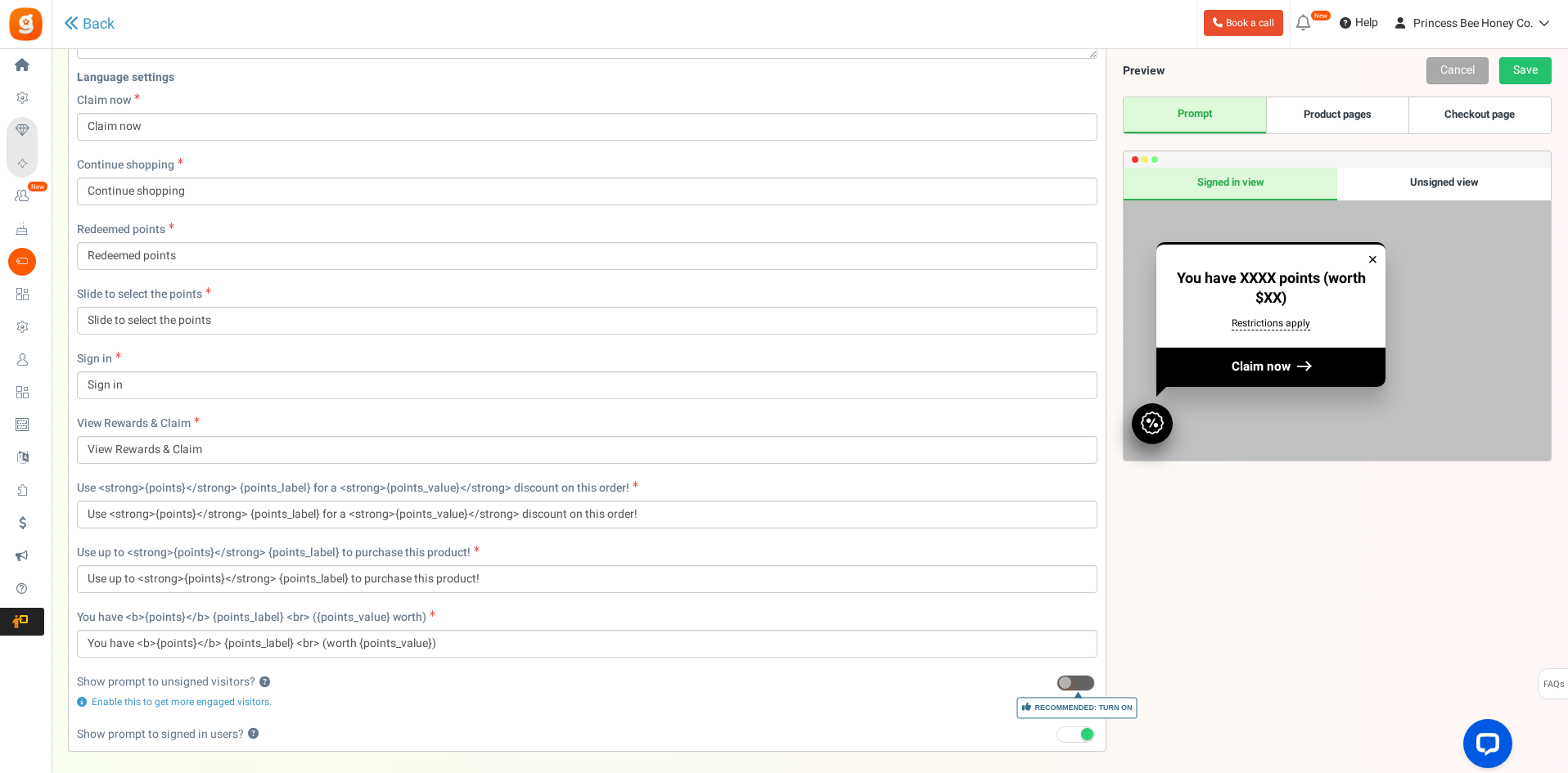
scroll to position [1199, 0]
